Goal: Transaction & Acquisition: Obtain resource

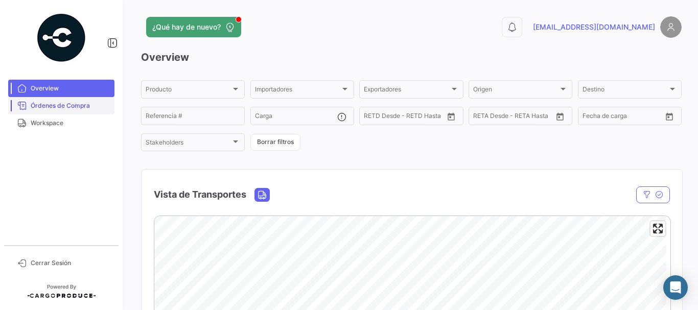
click at [80, 100] on link "Órdenes de Compra" at bounding box center [61, 105] width 106 height 17
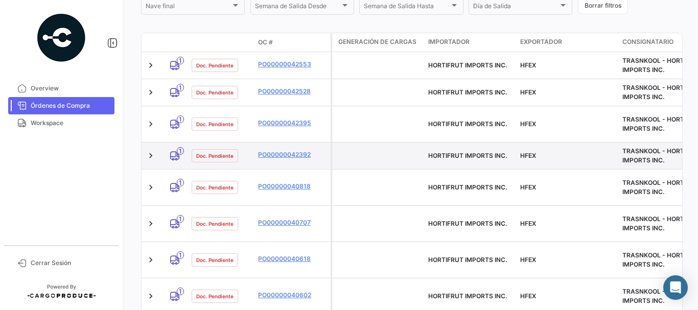
scroll to position [255, 0]
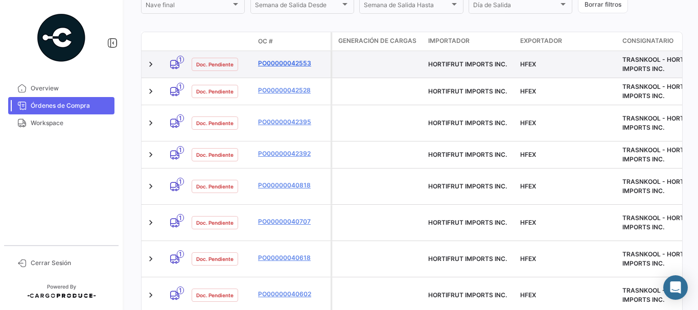
click at [289, 60] on link "PO00000042553" at bounding box center [292, 63] width 68 height 9
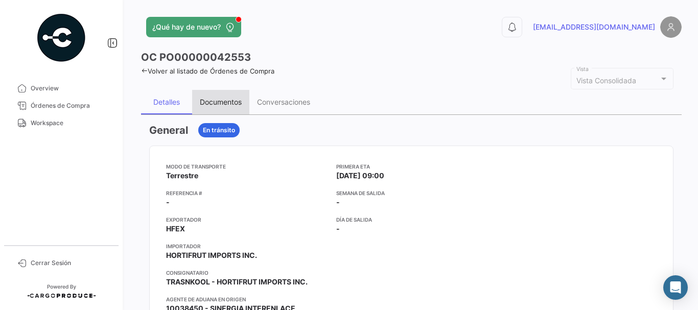
click at [223, 104] on div "Documentos" at bounding box center [221, 102] width 42 height 9
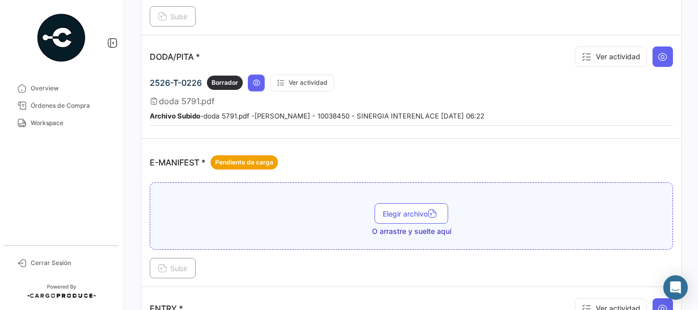
scroll to position [664, 0]
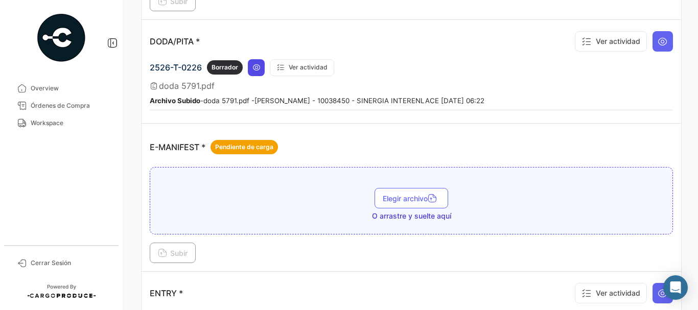
click at [256, 72] on button at bounding box center [256, 67] width 17 height 17
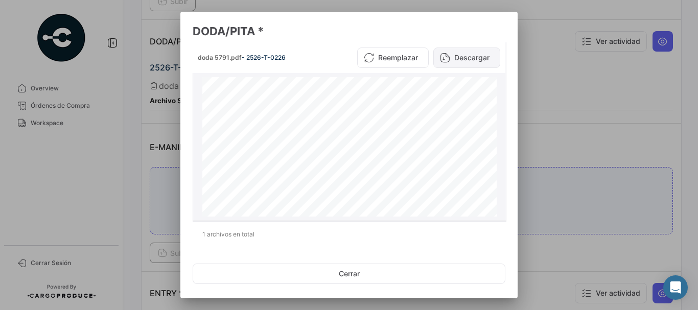
click at [465, 60] on button "Descargar" at bounding box center [466, 58] width 67 height 20
click at [102, 152] on div at bounding box center [349, 155] width 698 height 310
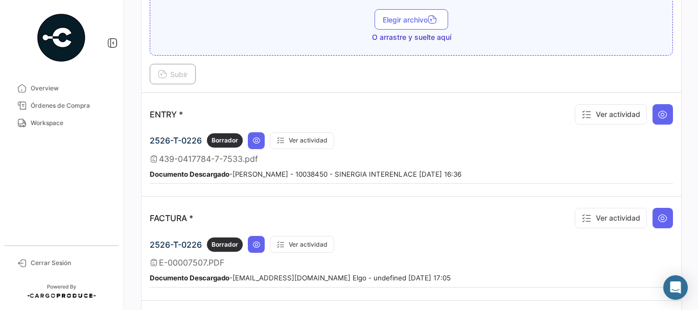
scroll to position [868, 0]
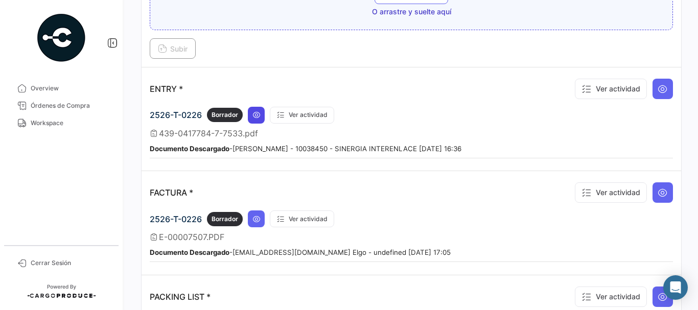
click at [256, 117] on icon at bounding box center [256, 115] width 8 height 8
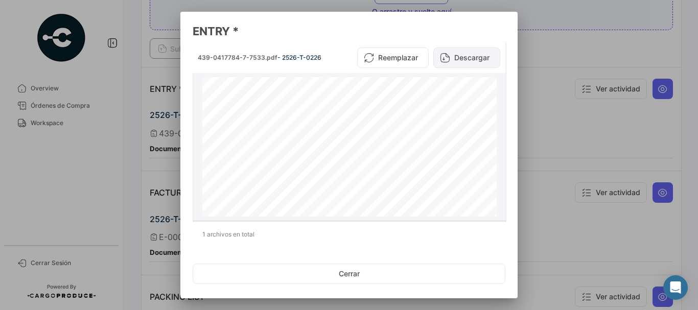
click at [461, 57] on button "Descargar" at bounding box center [466, 58] width 67 height 20
click at [139, 158] on div at bounding box center [349, 155] width 698 height 310
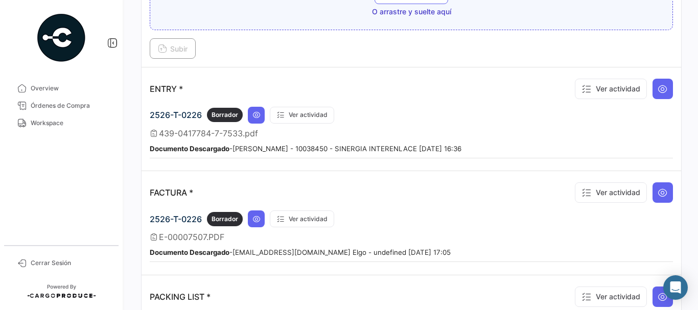
scroll to position [919, 0]
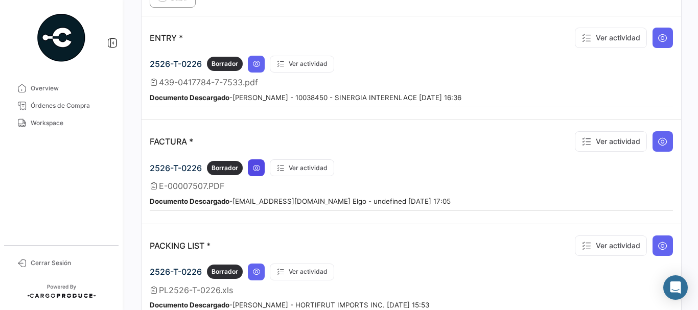
click at [258, 168] on icon at bounding box center [256, 168] width 8 height 8
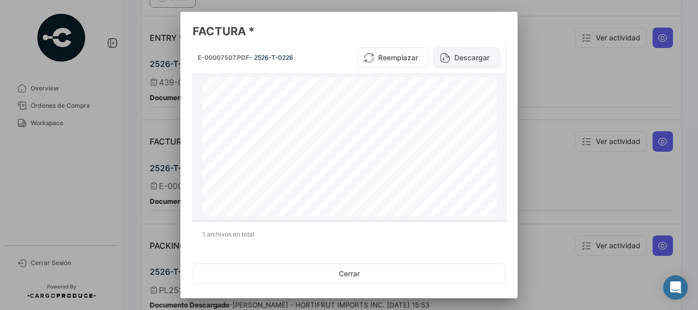
click at [462, 60] on button "Descargar" at bounding box center [466, 58] width 67 height 20
click at [546, 78] on div at bounding box center [349, 155] width 698 height 310
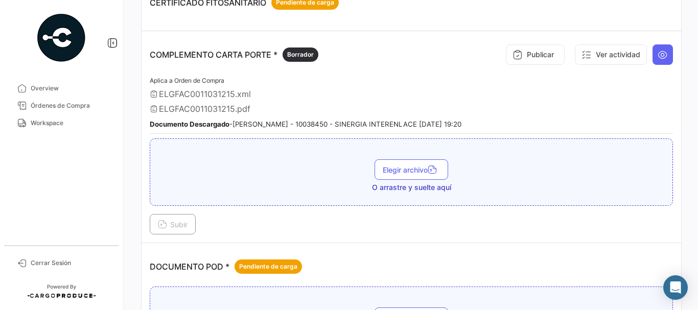
scroll to position [204, 0]
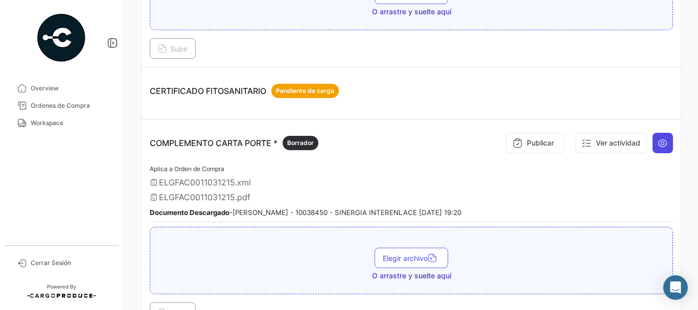
click at [657, 145] on icon at bounding box center [662, 143] width 10 height 10
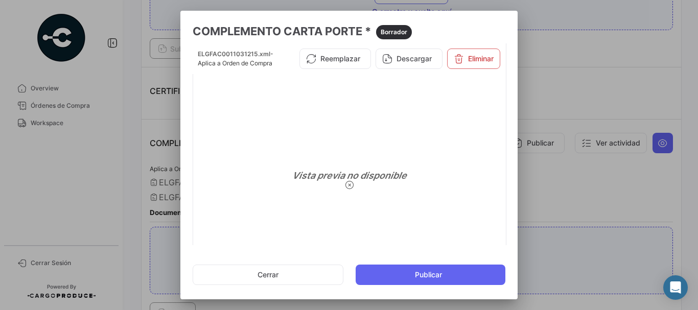
click at [587, 93] on div at bounding box center [349, 155] width 698 height 310
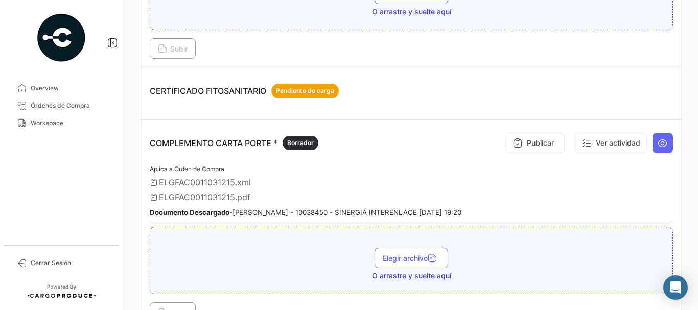
scroll to position [153, 0]
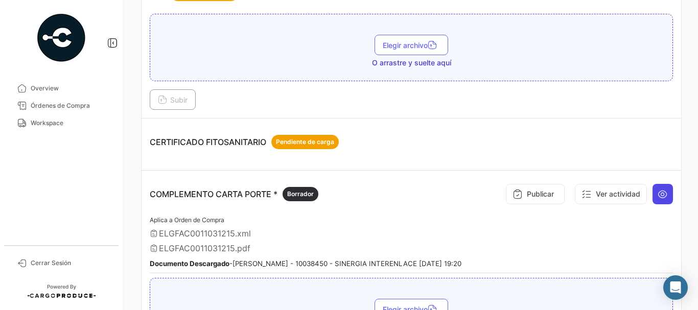
click at [657, 193] on icon at bounding box center [662, 194] width 10 height 10
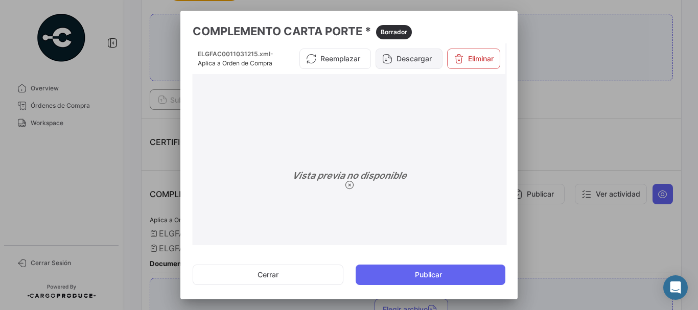
click at [404, 65] on button "Descargar" at bounding box center [408, 59] width 67 height 20
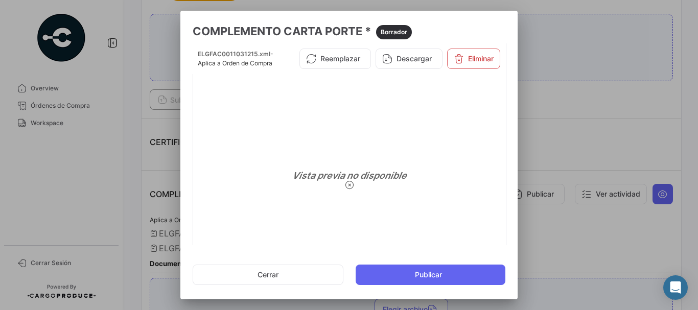
click at [580, 76] on div at bounding box center [349, 155] width 698 height 310
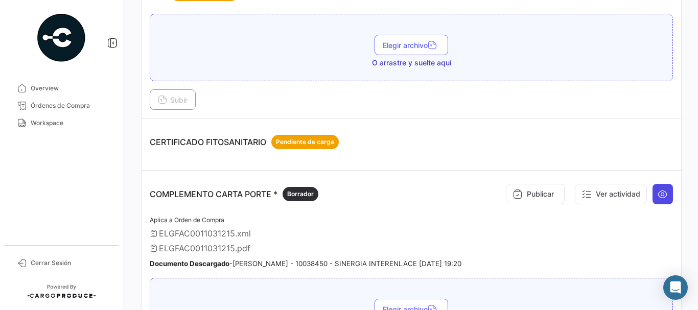
click at [657, 197] on icon at bounding box center [662, 194] width 10 height 10
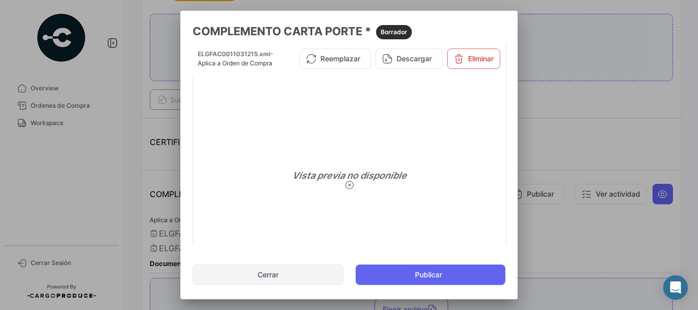
click at [310, 272] on button "Cerrar" at bounding box center [268, 275] width 151 height 20
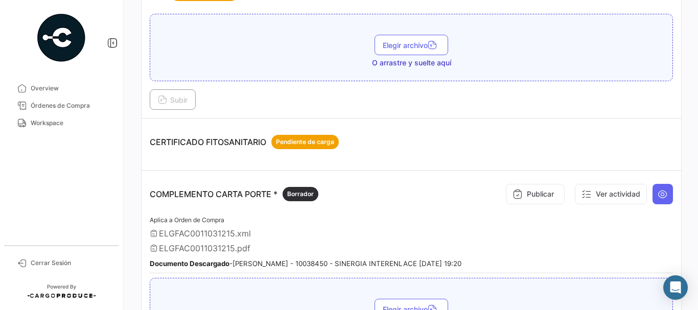
click at [400, 212] on app-document-grouped "COMPLEMENTO CARTA PORTE * Borrador Publicar Ver actividad Aplica a Orden de Com…" at bounding box center [411, 276] width 523 height 195
